Goal: Task Accomplishment & Management: Complete application form

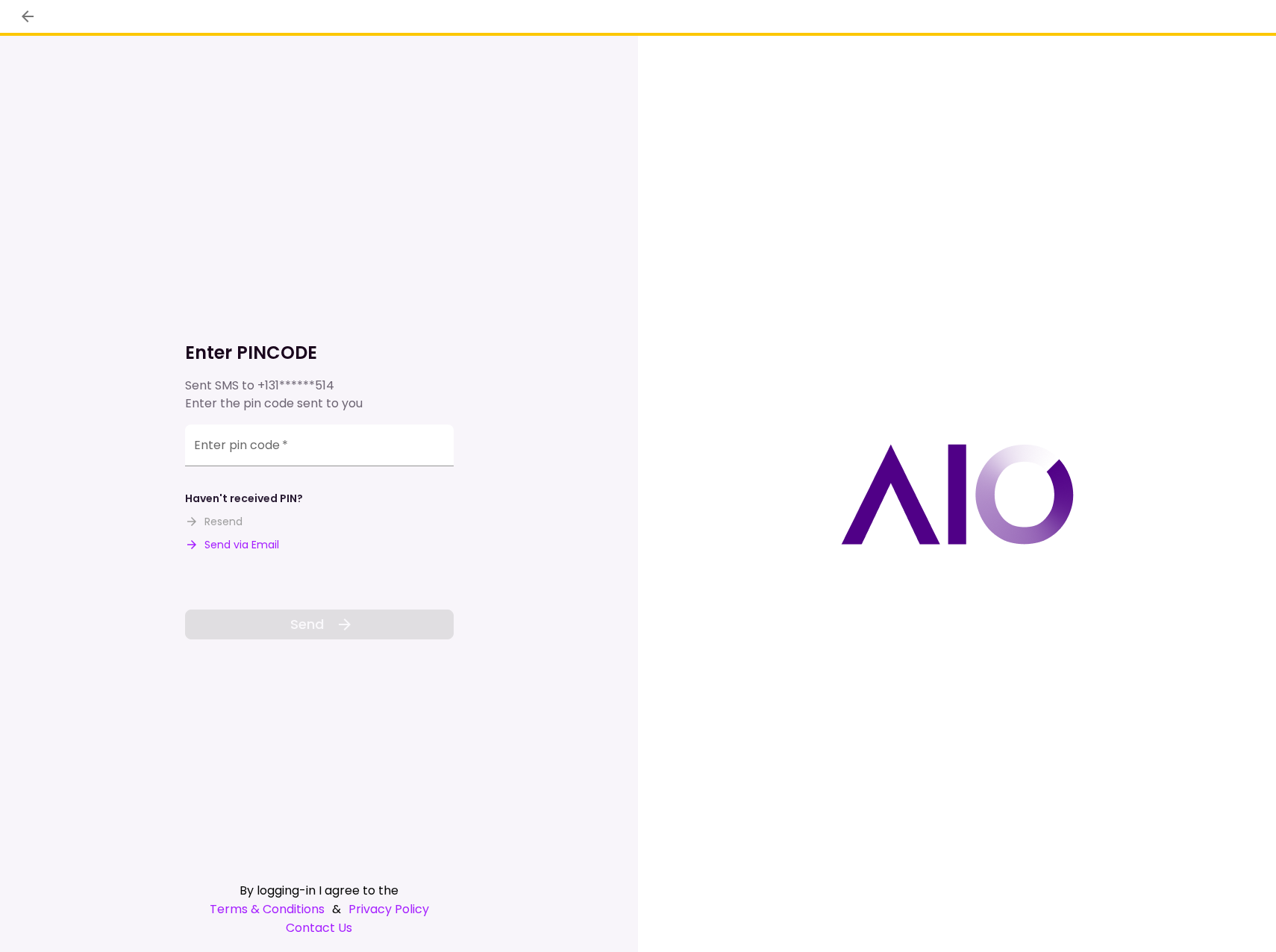
click at [757, 537] on div at bounding box center [957, 494] width 638 height 916
click at [251, 452] on input "Enter pin code   *" at bounding box center [320, 448] width 269 height 42
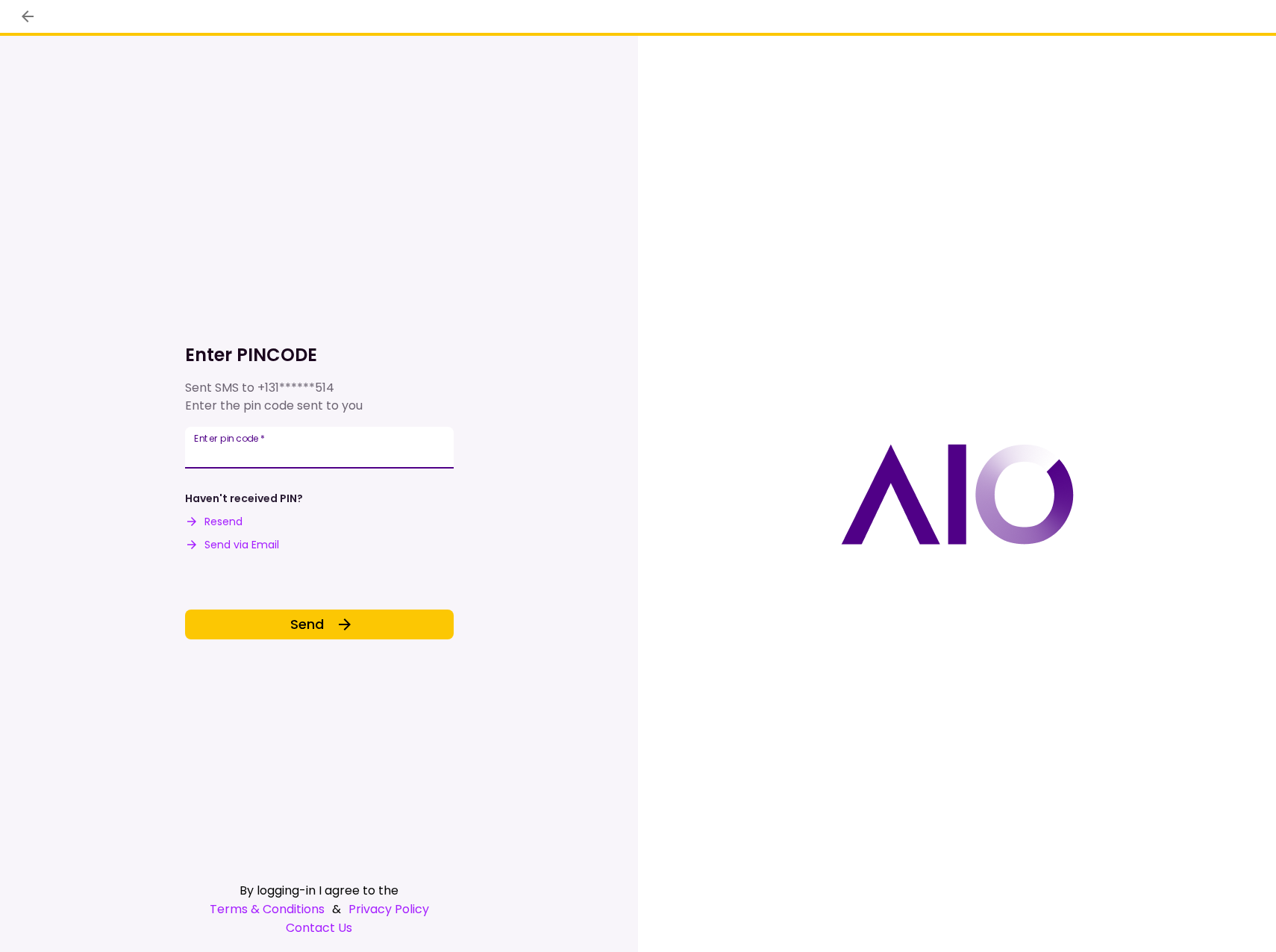
type input "******"
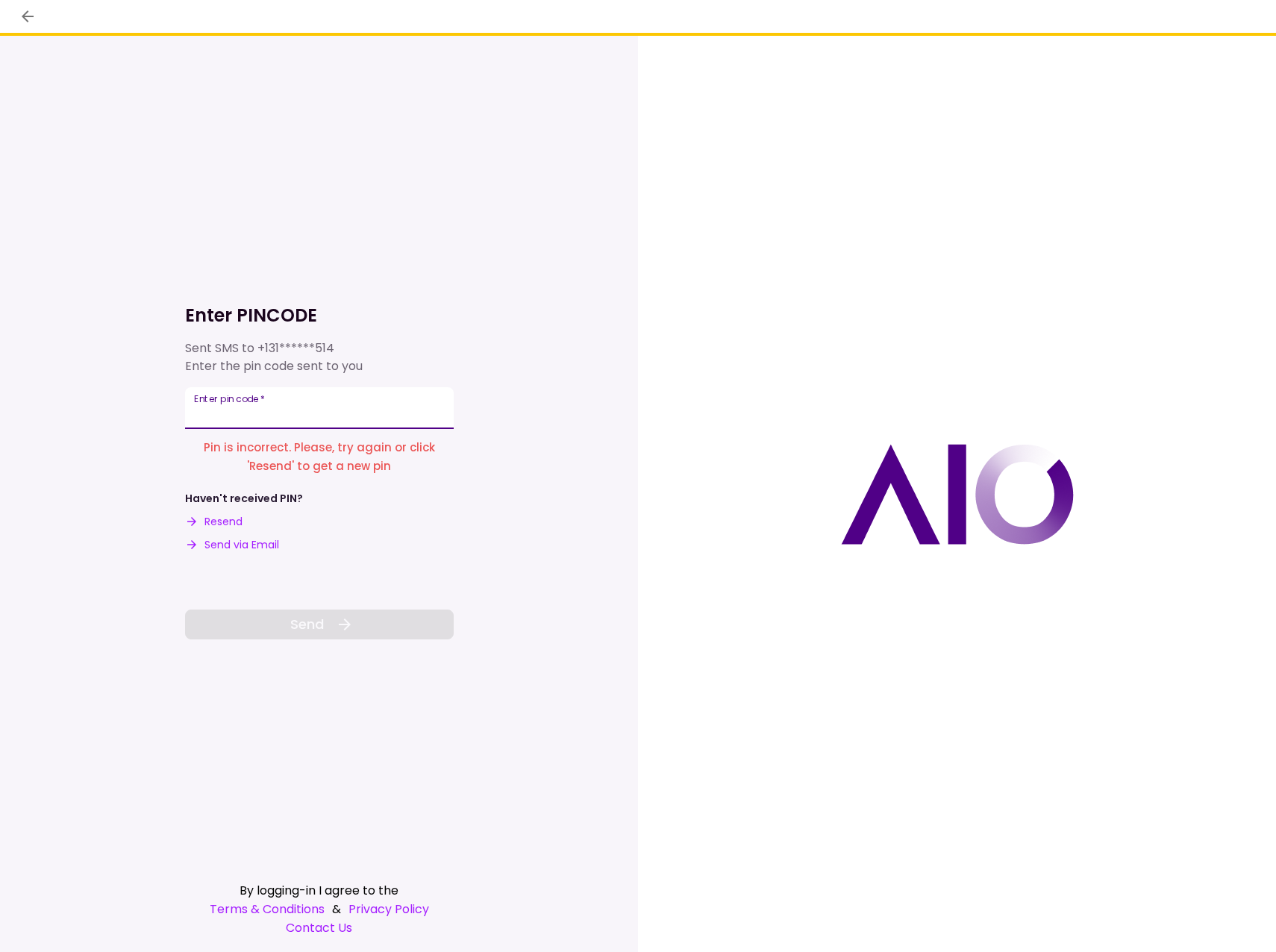
click at [264, 415] on input "Enter pin code   *" at bounding box center [320, 408] width 269 height 42
type input "******"
click at [225, 400] on div "Enter pin code   *" at bounding box center [320, 408] width 269 height 42
type input "******"
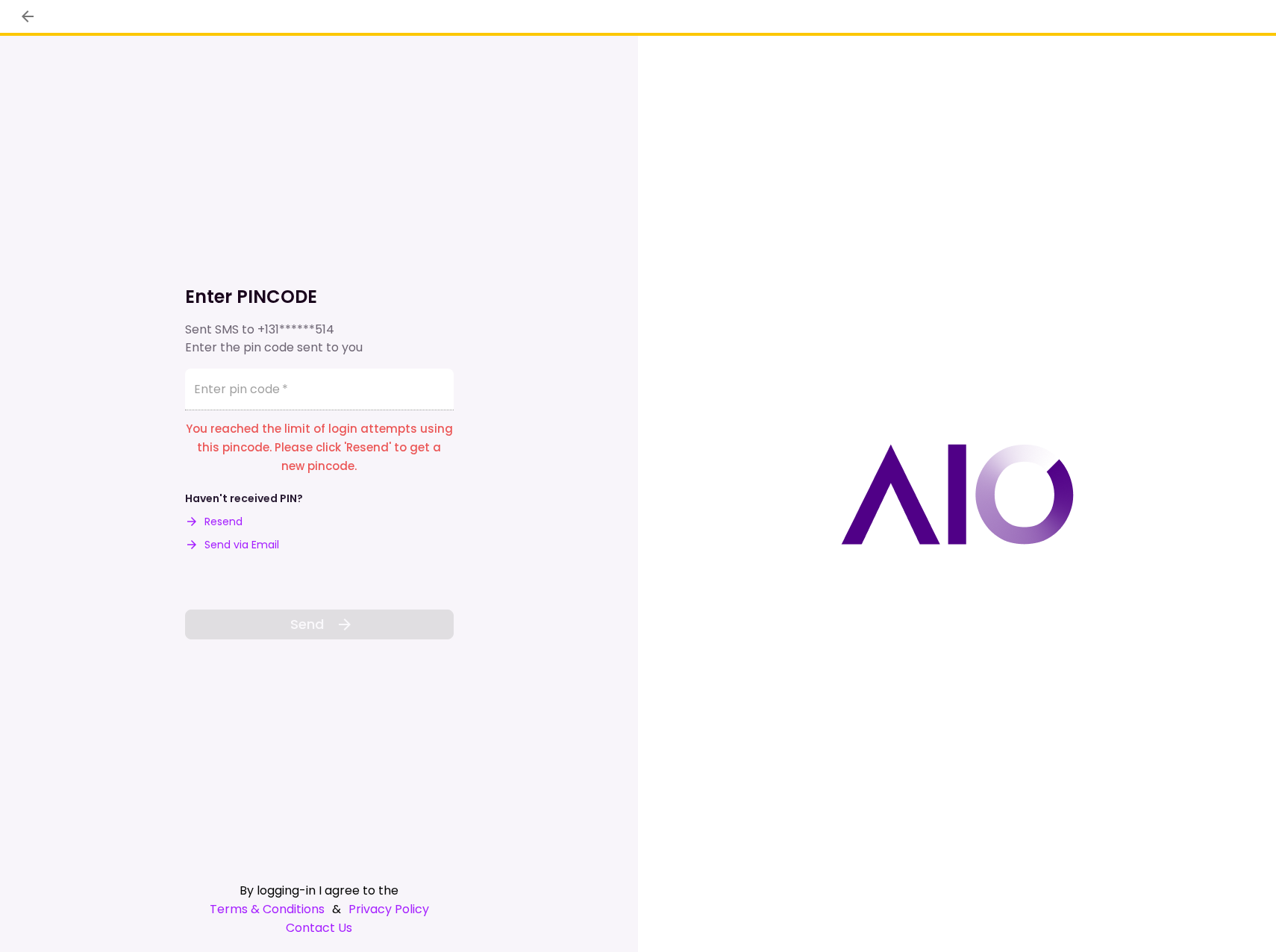
click at [338, 551] on div "Haven't received PIN? Resend Send via Email" at bounding box center [320, 522] width 269 height 62
click at [221, 523] on button "Resend" at bounding box center [213, 522] width 57 height 16
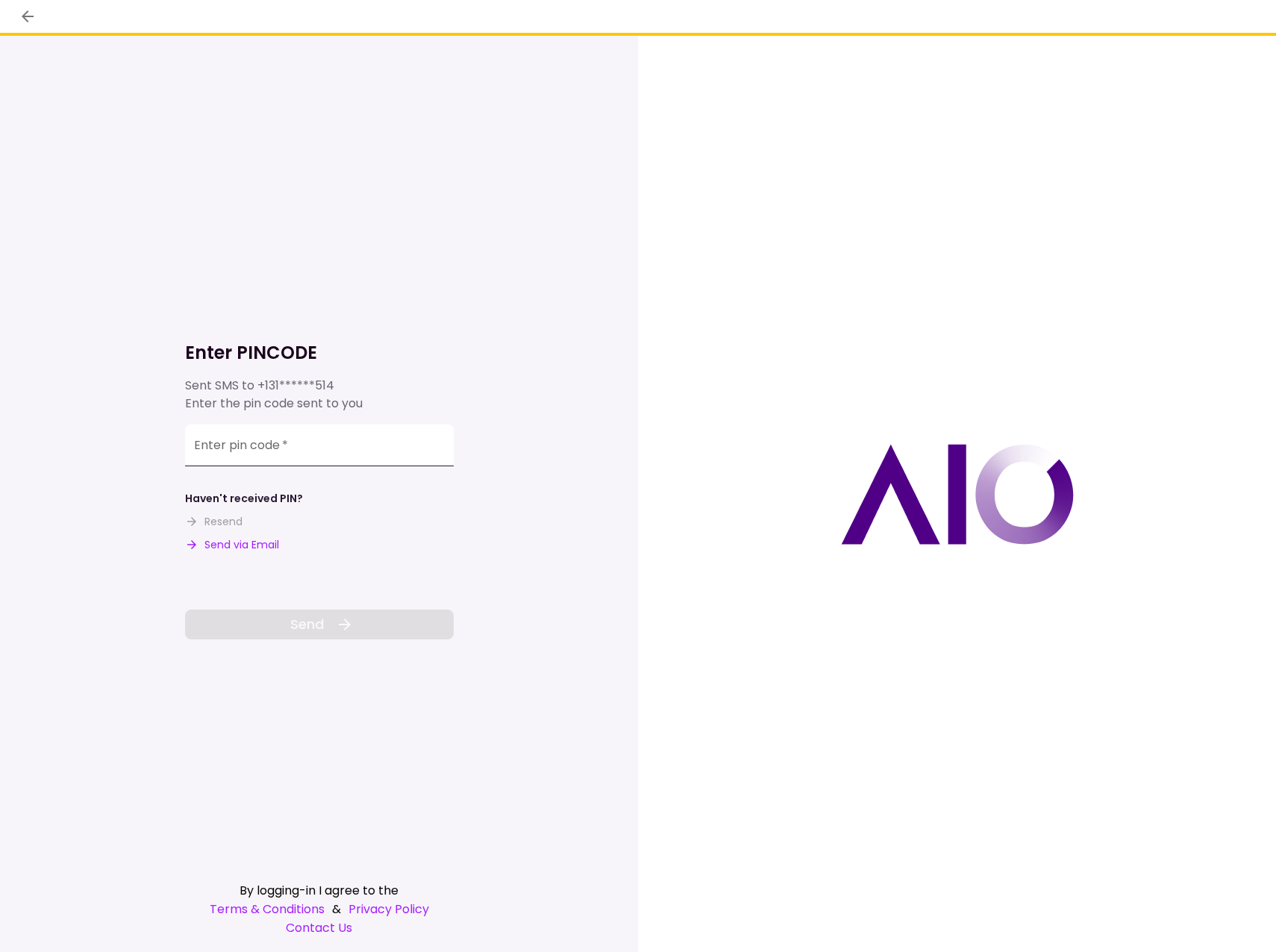
click at [224, 450] on input "Enter pin code   *" at bounding box center [320, 445] width 269 height 42
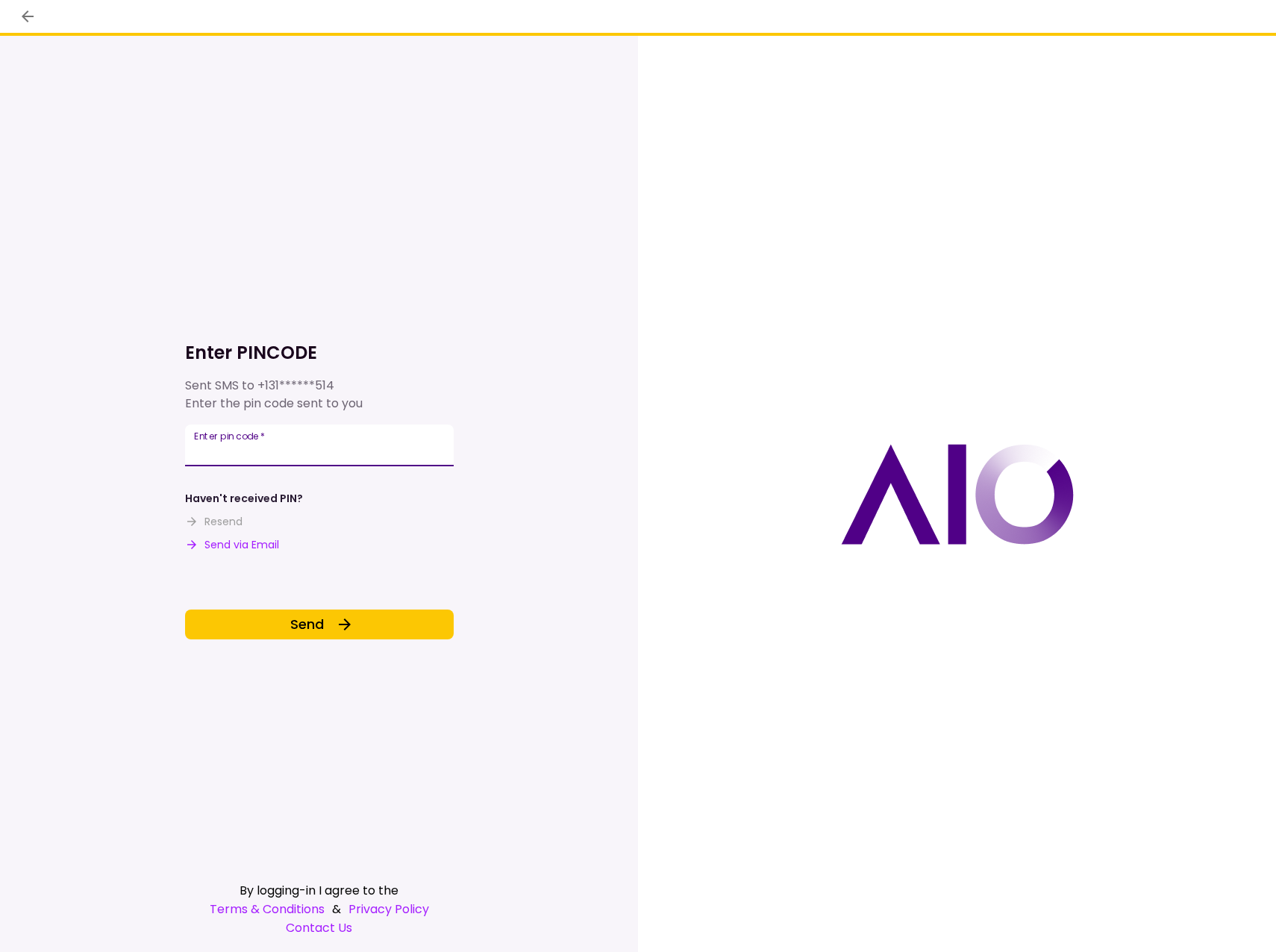
type input "******"
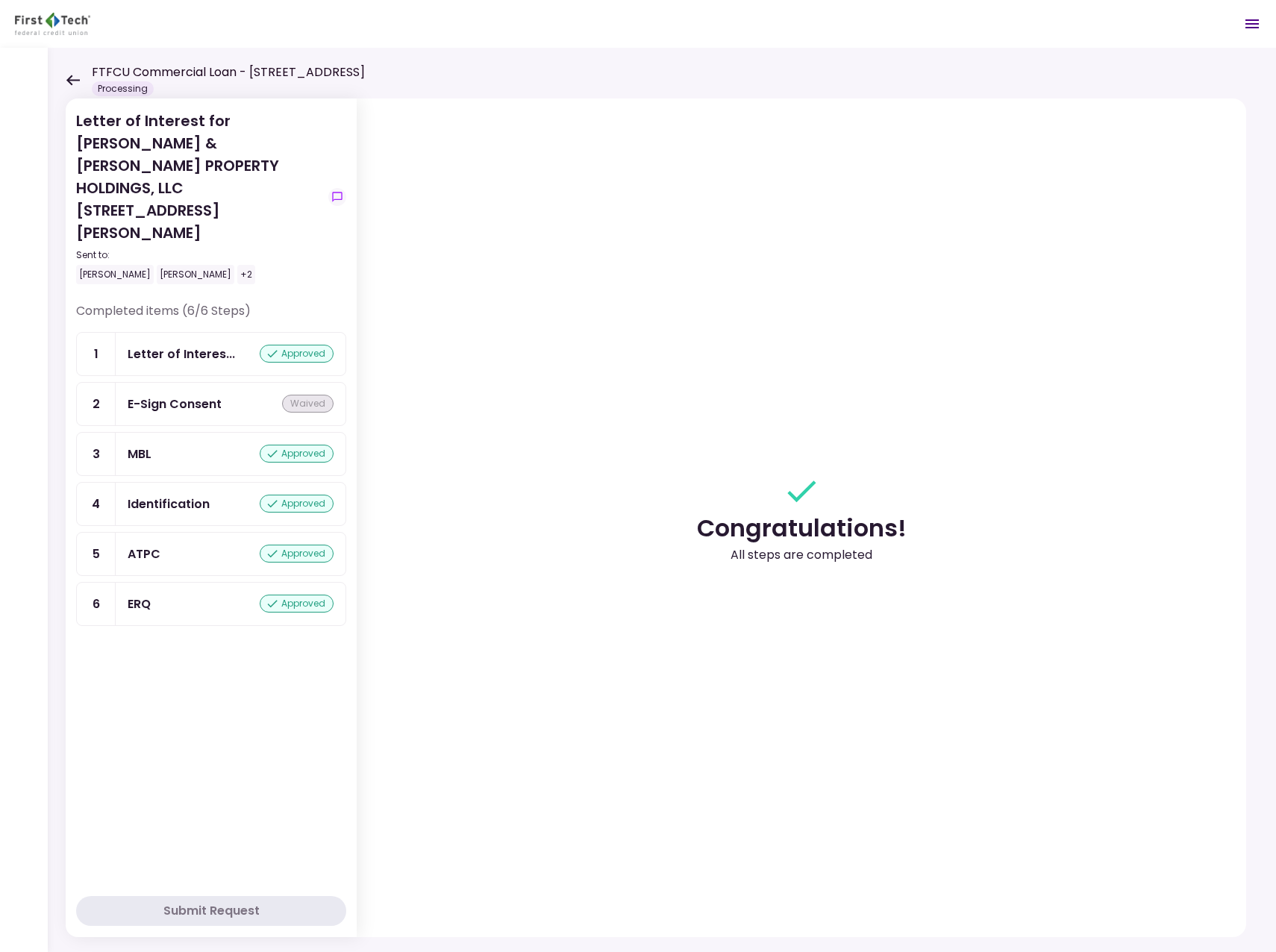
click at [71, 82] on icon at bounding box center [73, 80] width 14 height 11
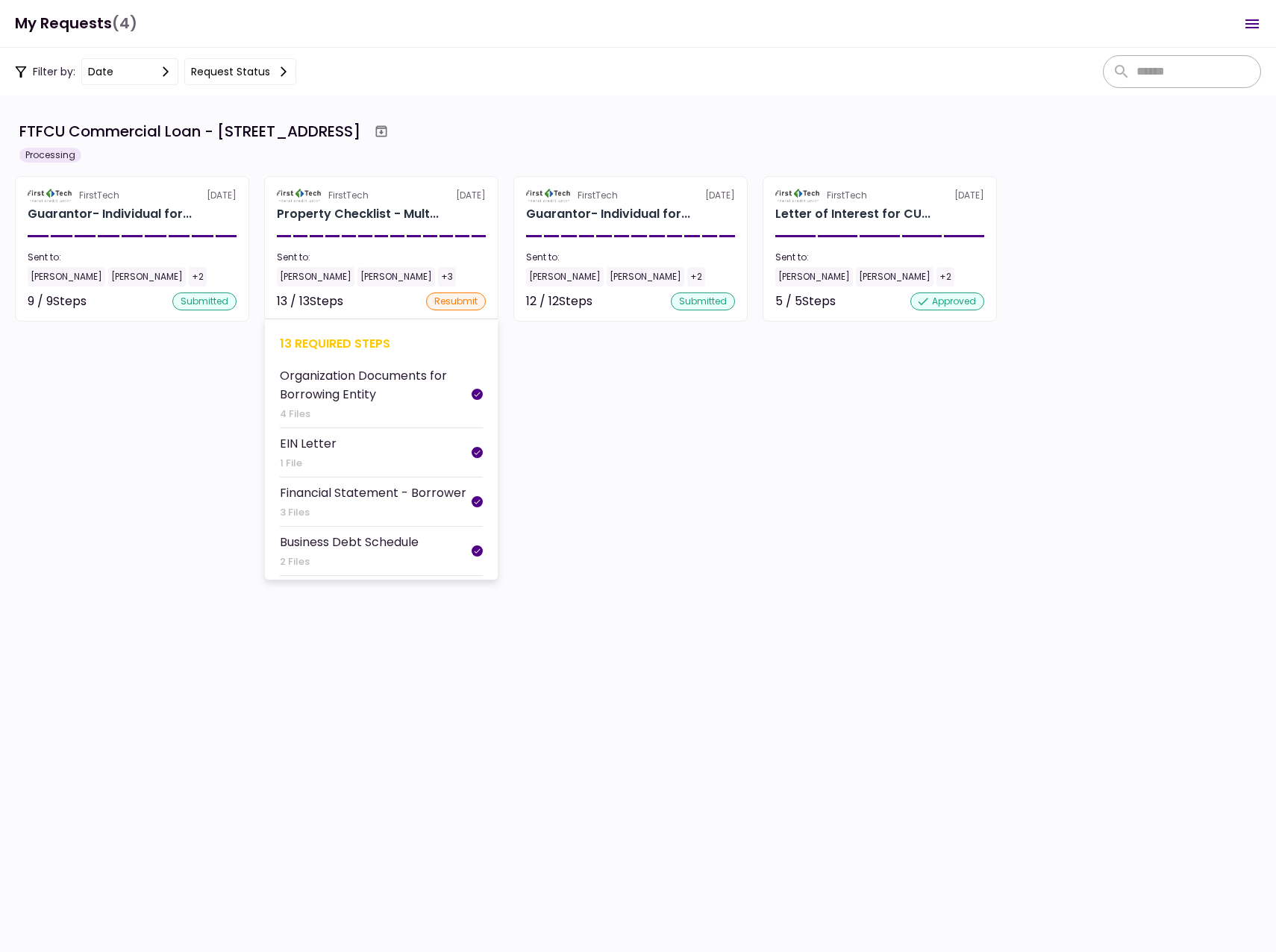
click at [301, 277] on div "[PERSON_NAME]" at bounding box center [315, 277] width 77 height 19
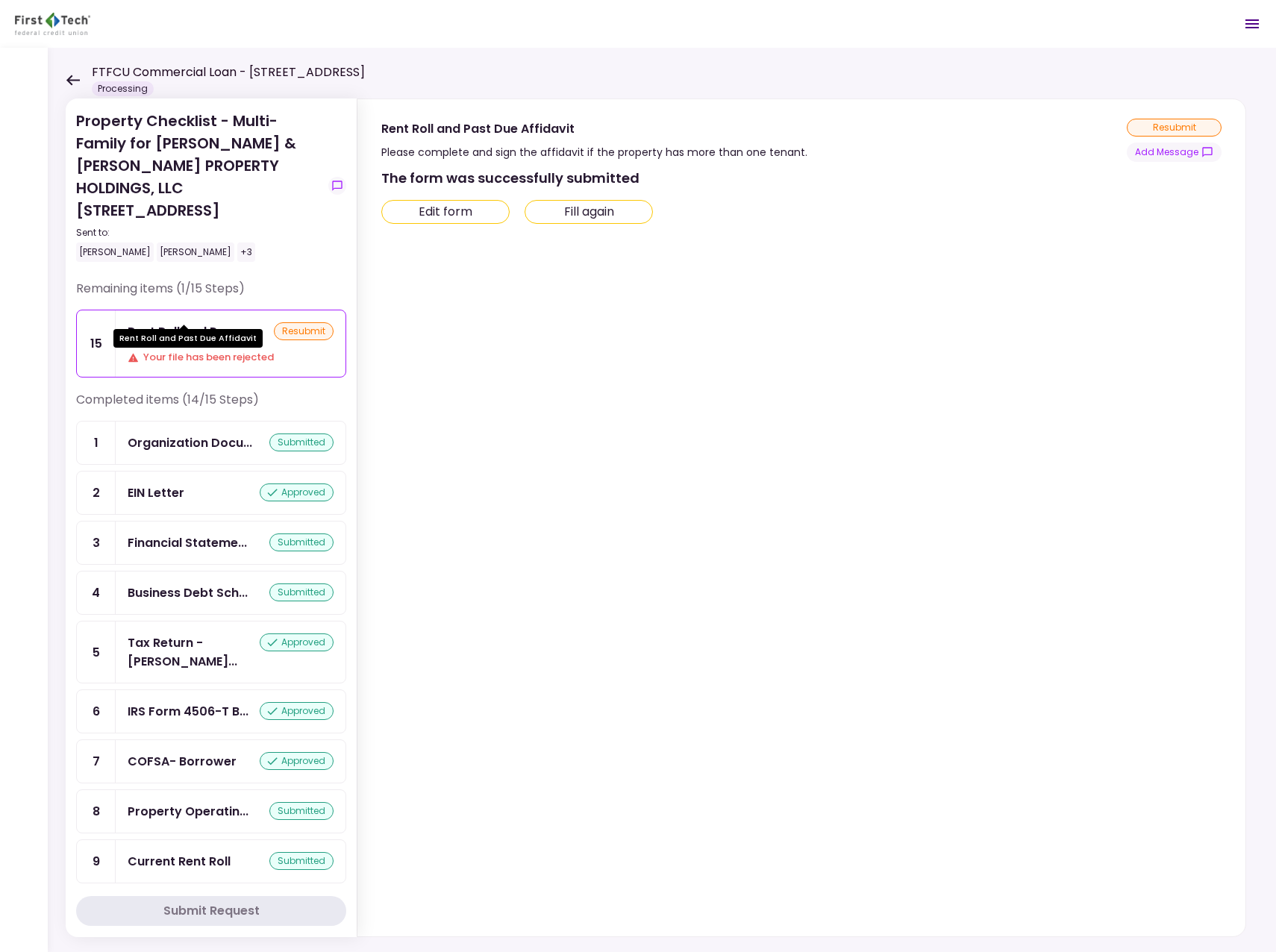
click at [168, 322] on div "Rent Roll and Pas..." at bounding box center [184, 331] width 113 height 18
click at [69, 80] on icon at bounding box center [73, 80] width 13 height 11
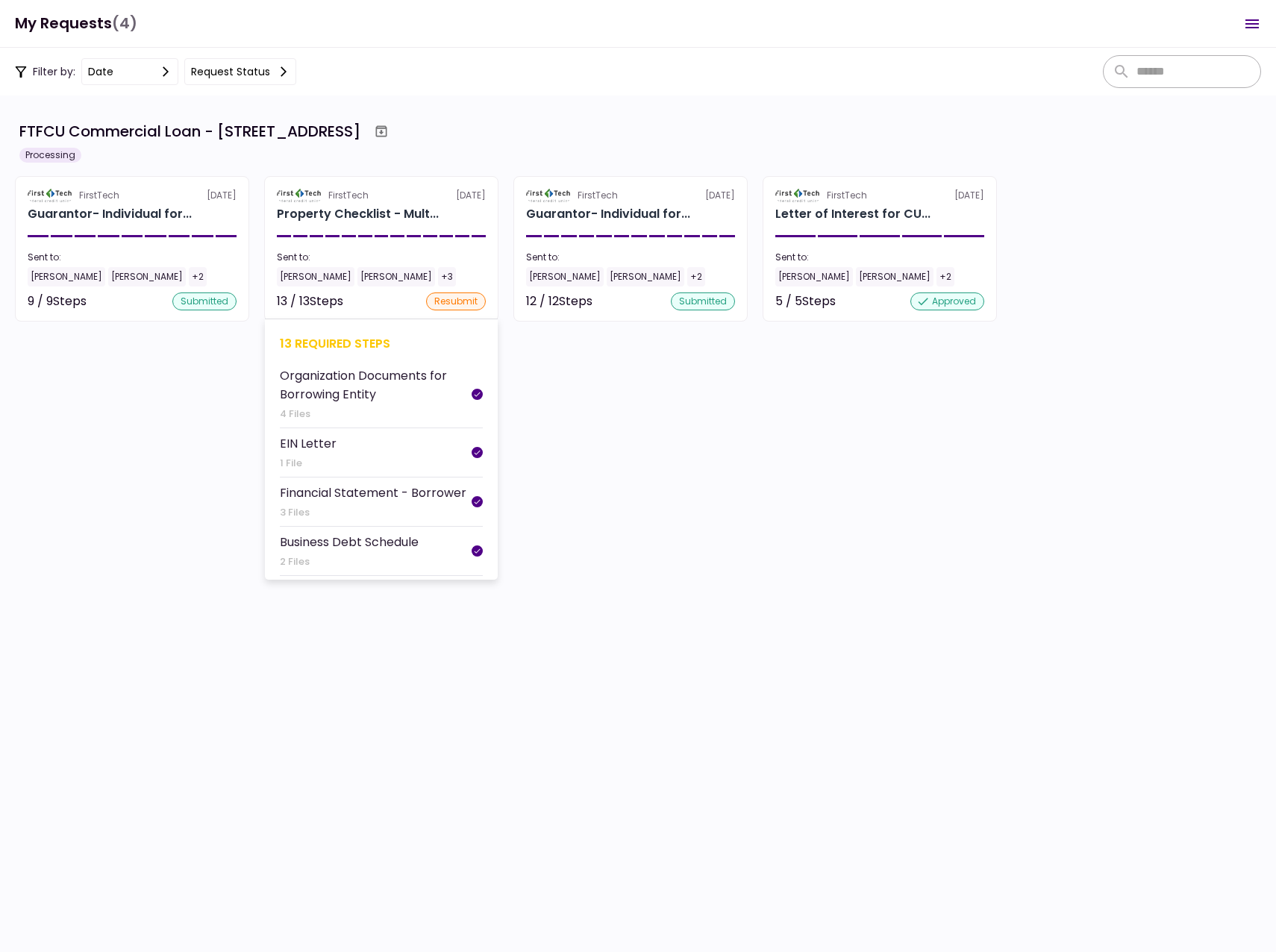
click at [303, 280] on div "[PERSON_NAME]" at bounding box center [315, 277] width 77 height 19
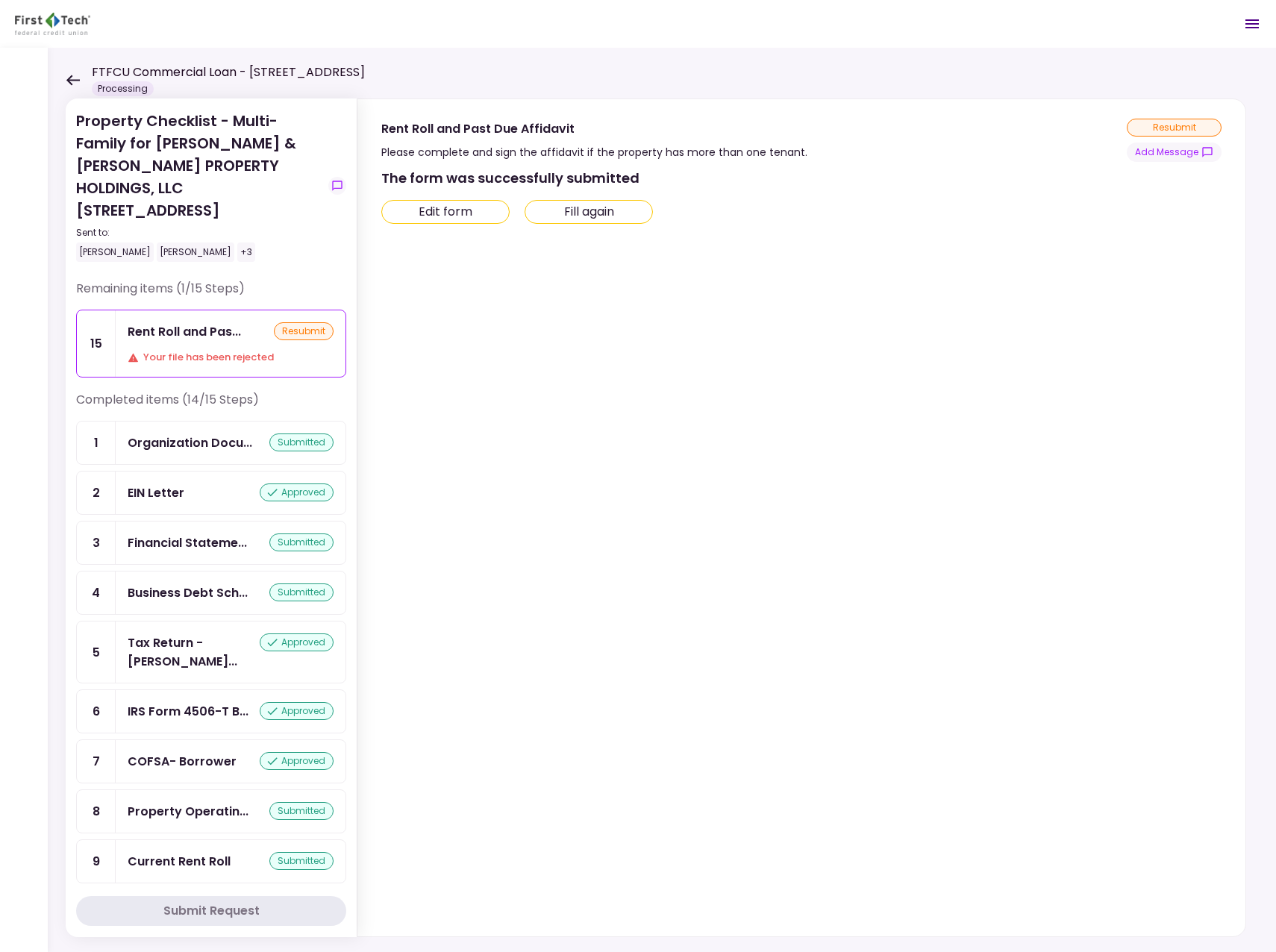
click at [74, 79] on icon at bounding box center [73, 80] width 13 height 11
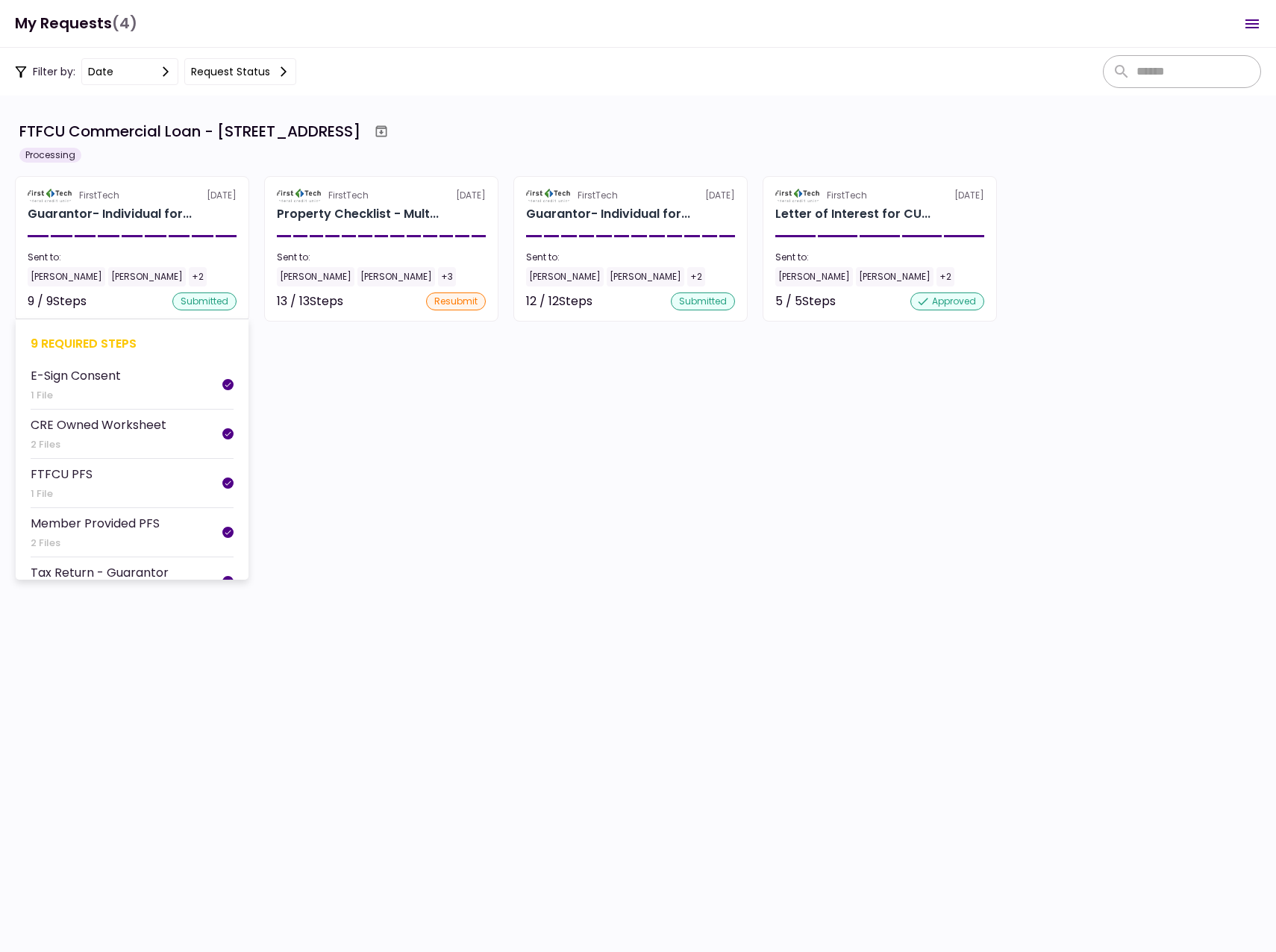
click at [53, 275] on div "[PERSON_NAME]" at bounding box center [66, 277] width 77 height 19
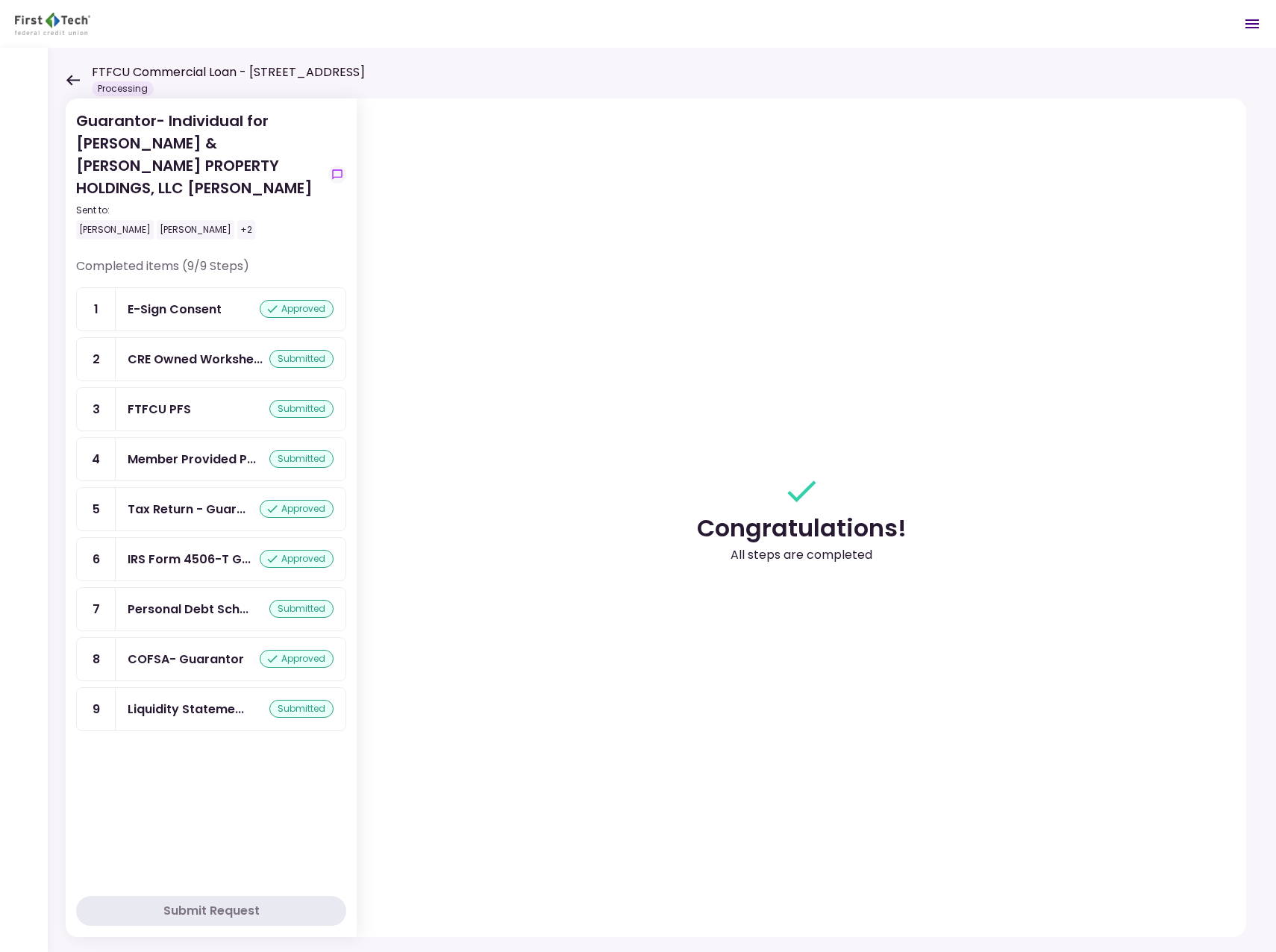
click at [75, 75] on icon at bounding box center [73, 80] width 14 height 11
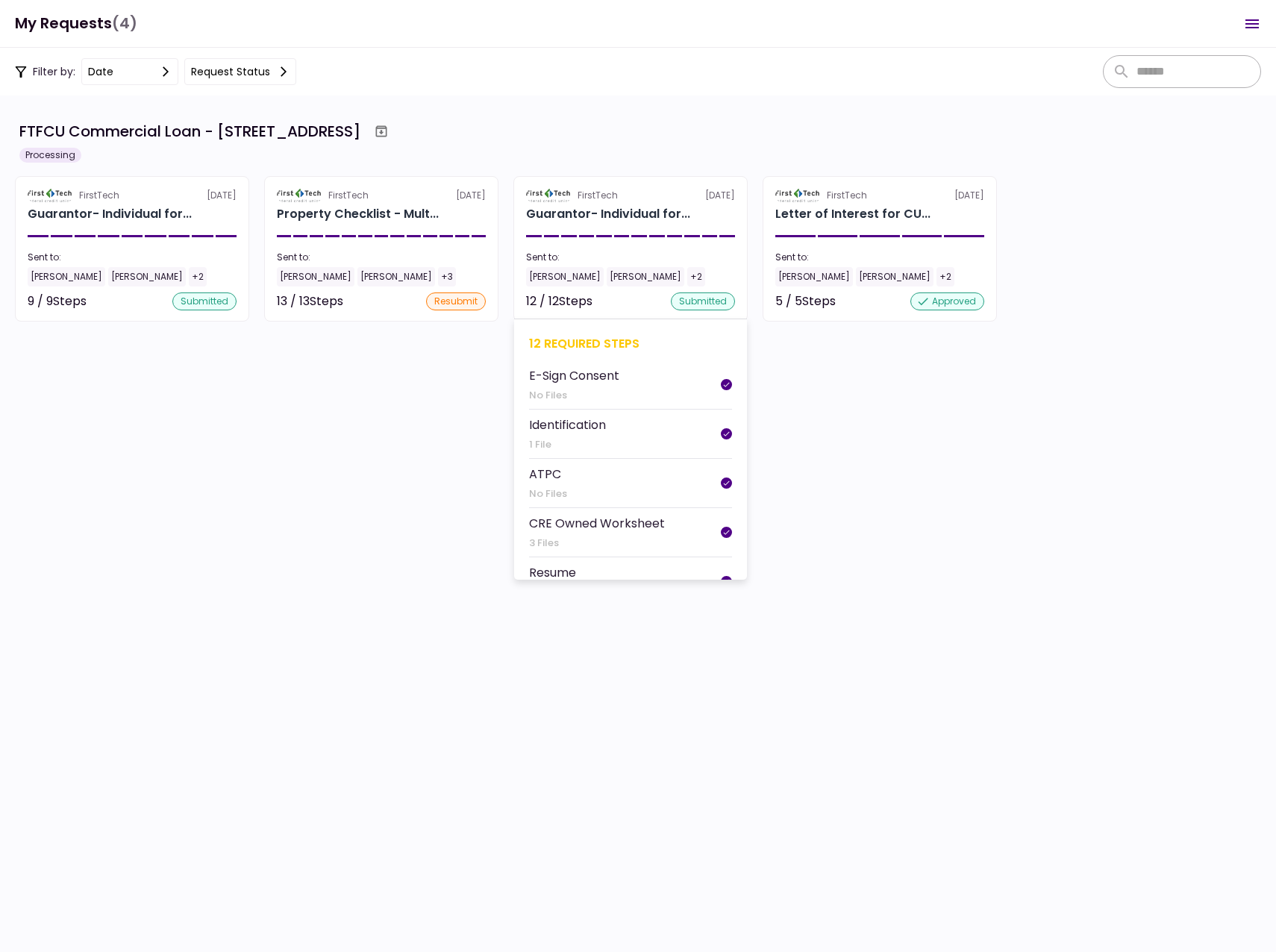
click at [558, 299] on div "12 / 12 Steps" at bounding box center [559, 301] width 67 height 18
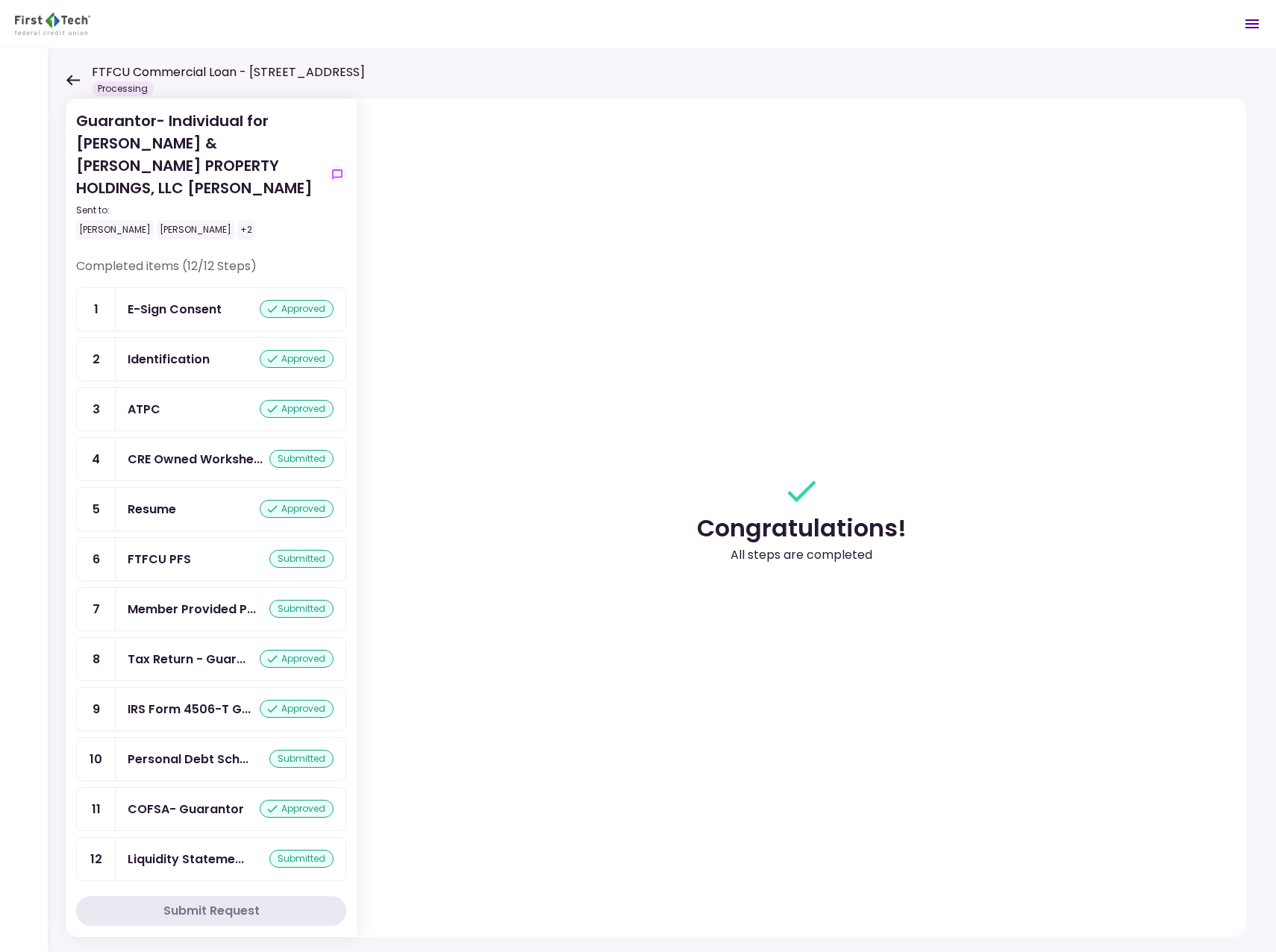
click at [76, 77] on icon at bounding box center [73, 80] width 14 height 11
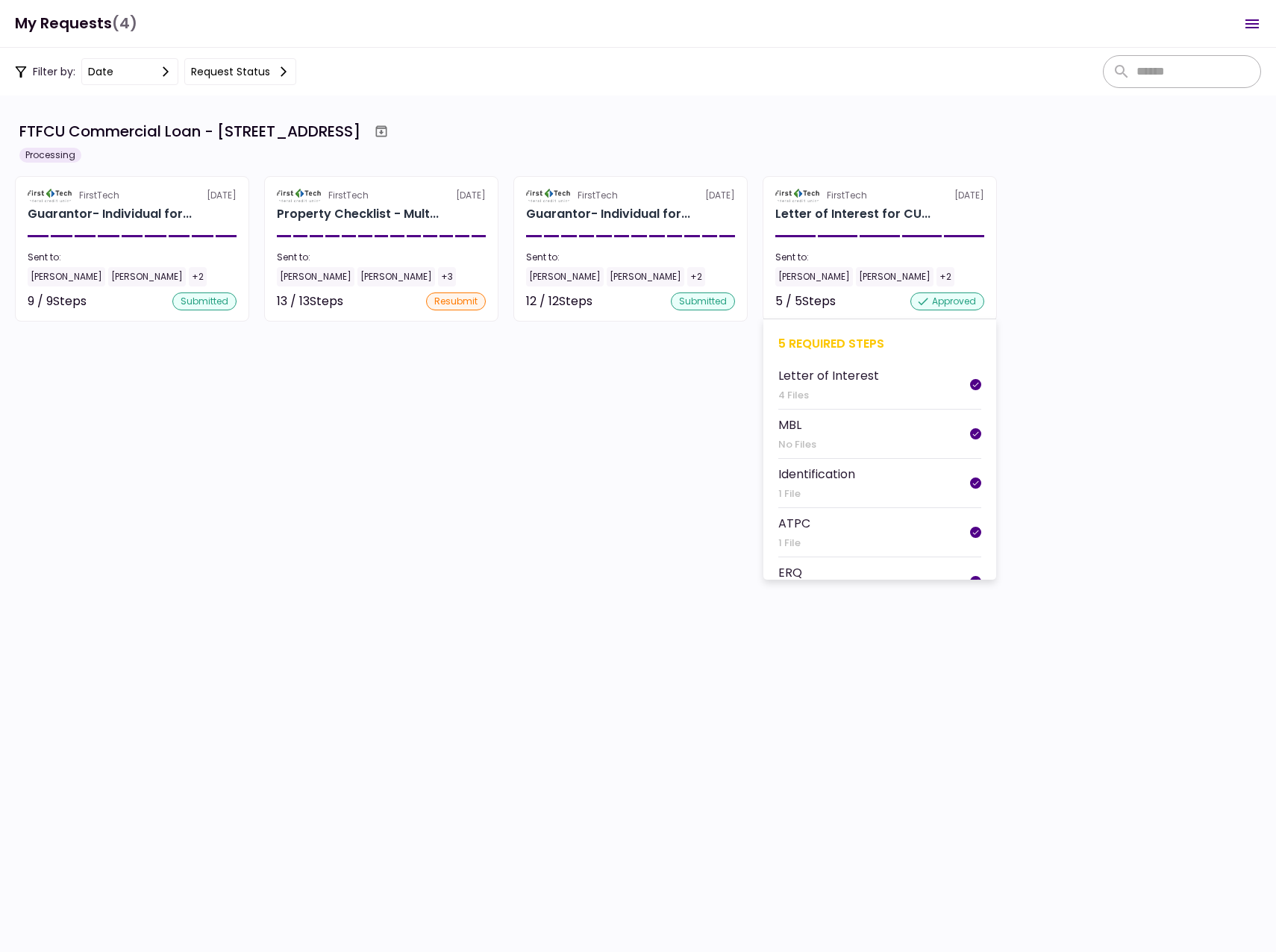
click at [792, 276] on div "[PERSON_NAME]" at bounding box center [814, 277] width 77 height 19
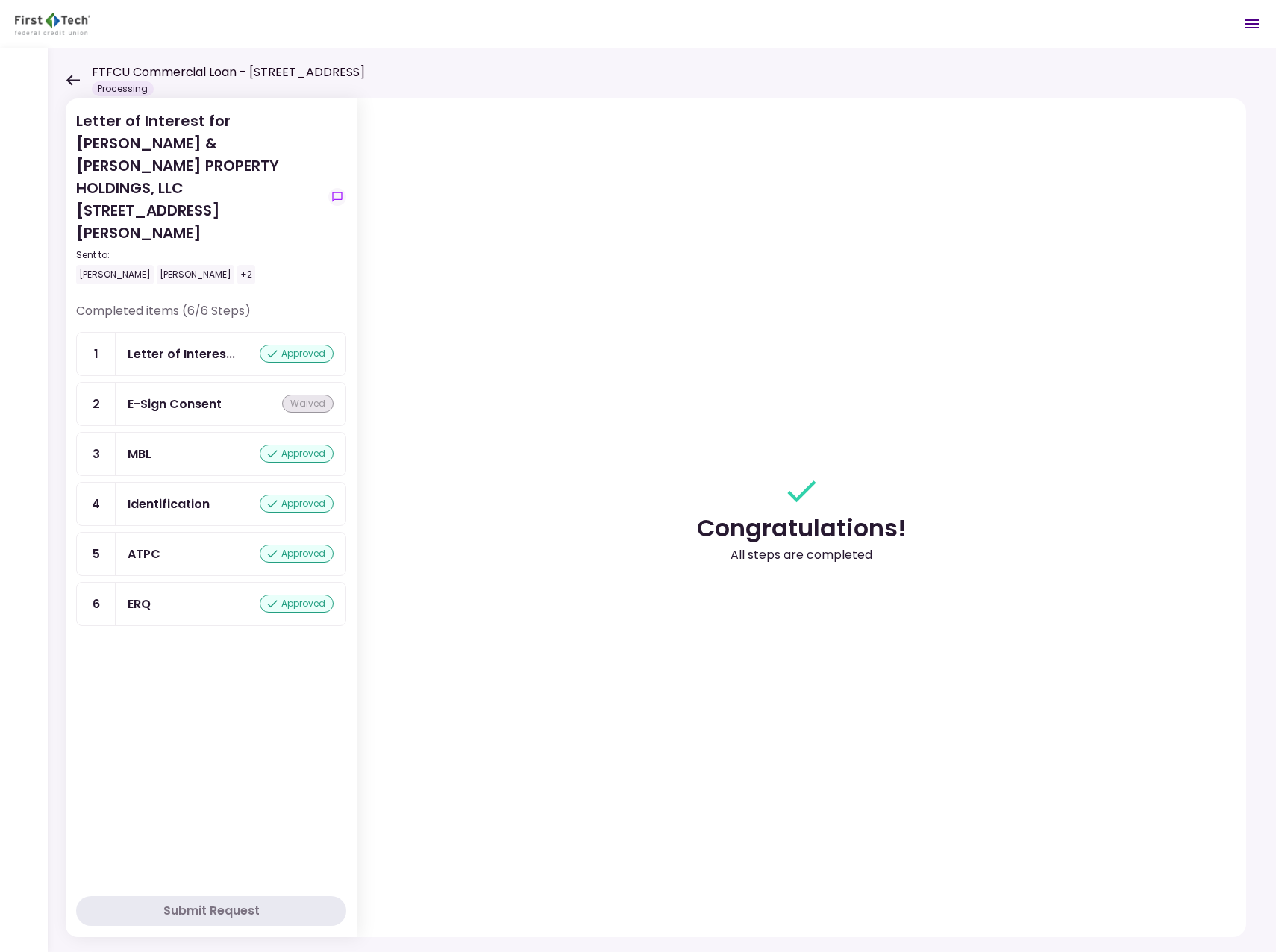
click at [67, 78] on icon at bounding box center [73, 80] width 14 height 11
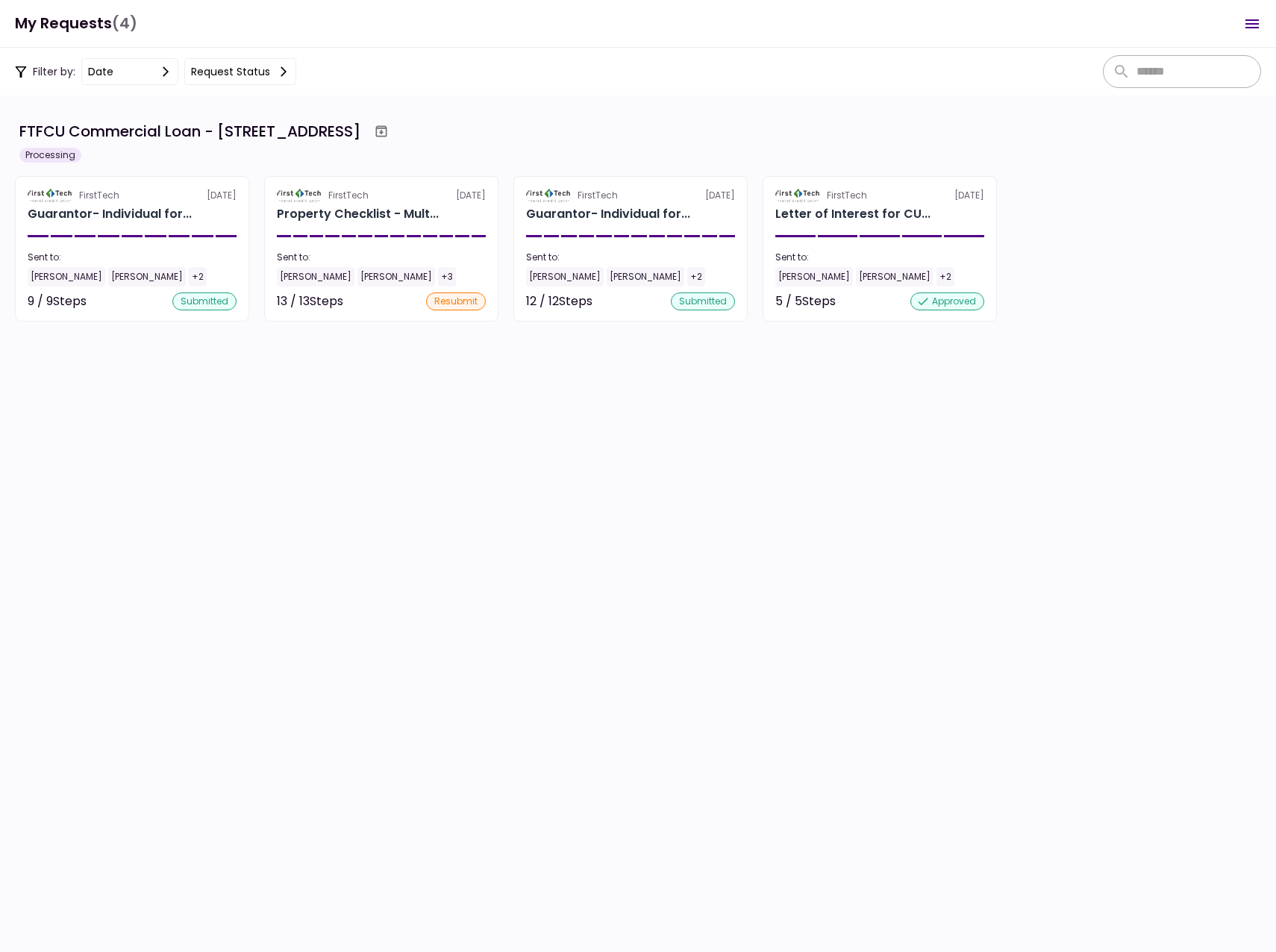
click at [849, 487] on section "FTFCU Commercial Loan - [STREET_ADDRESS] Processing FirstTech [DATE] Guarantor-…" at bounding box center [638, 523] width 1276 height 856
click at [45, 276] on div "[PERSON_NAME]" at bounding box center [66, 277] width 77 height 19
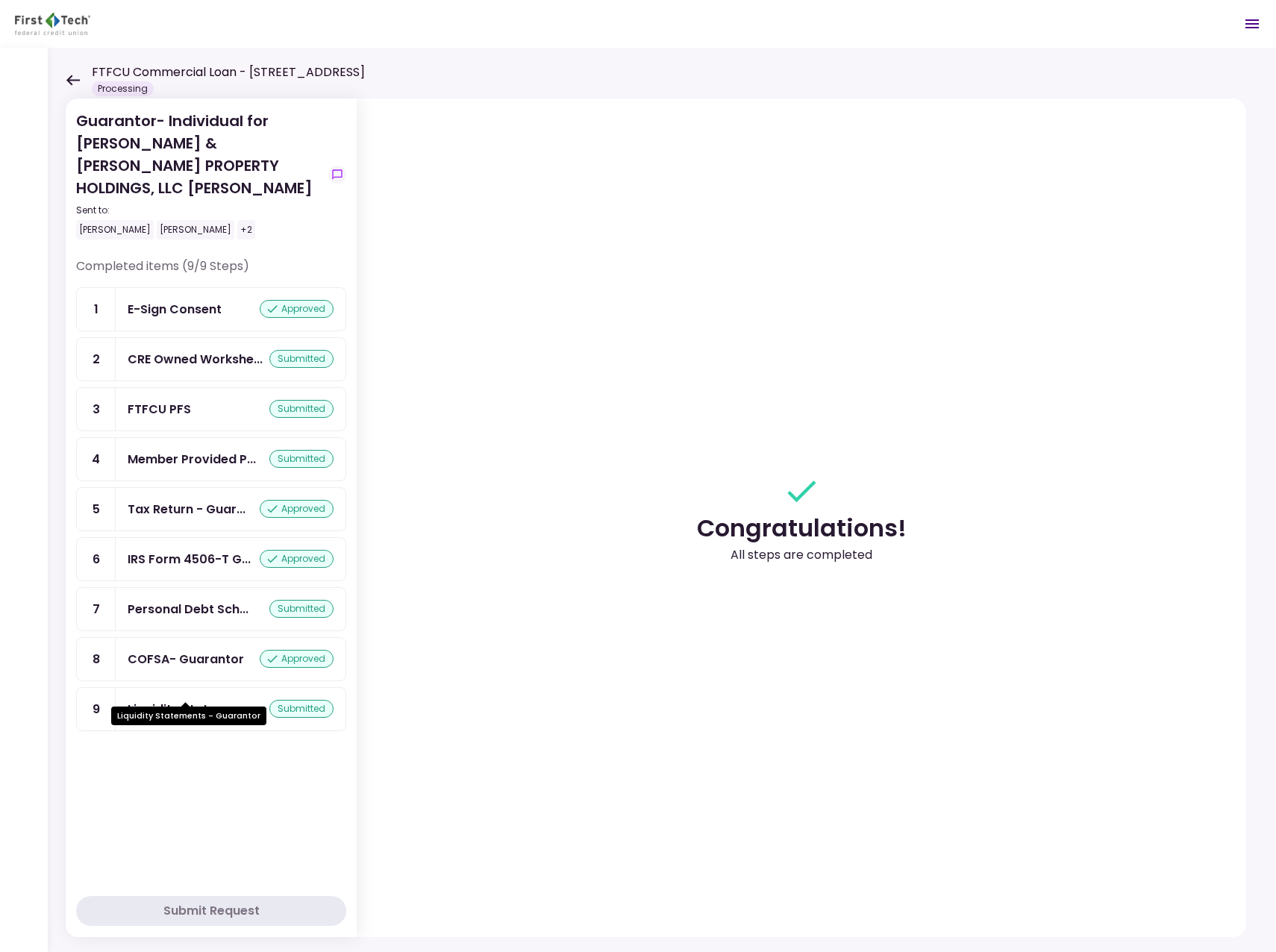
click at [220, 700] on div "Liquidity Stateme..." at bounding box center [185, 709] width 117 height 18
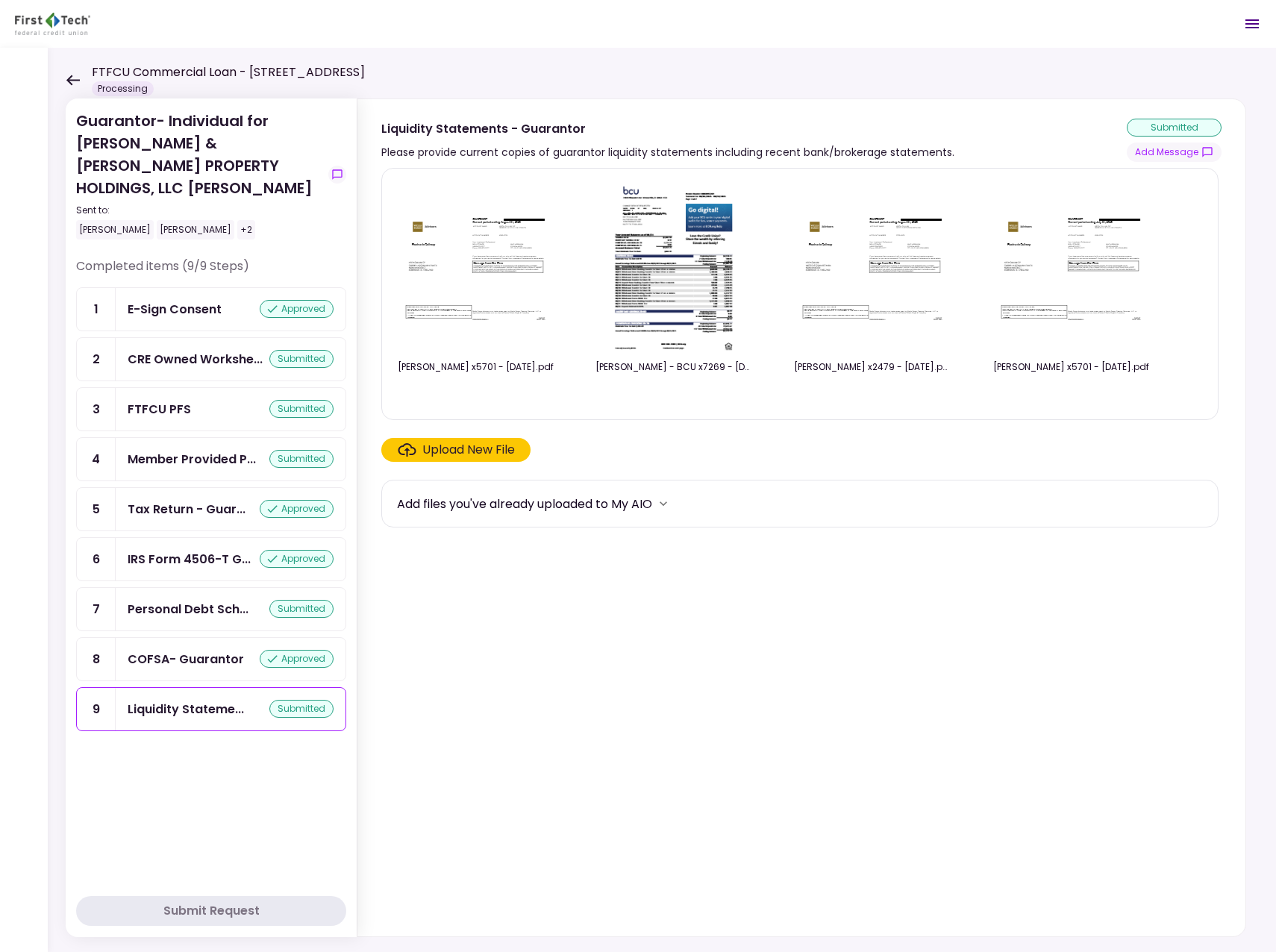
click at [673, 782] on section "[PERSON_NAME] x5701 - [DATE].pdf [PERSON_NAME] - BCU x7269 - [DATE].pdf [PERSON…" at bounding box center [801, 549] width 840 height 762
drag, startPoint x: 534, startPoint y: 854, endPoint x: 518, endPoint y: 869, distance: 21.9
click at [536, 855] on section "[PERSON_NAME] x5701 - [DATE].pdf [PERSON_NAME] - BCU x7269 - [DATE].pdf [PERSON…" at bounding box center [801, 549] width 840 height 762
